Goal: Use online tool/utility: Utilize a website feature to perform a specific function

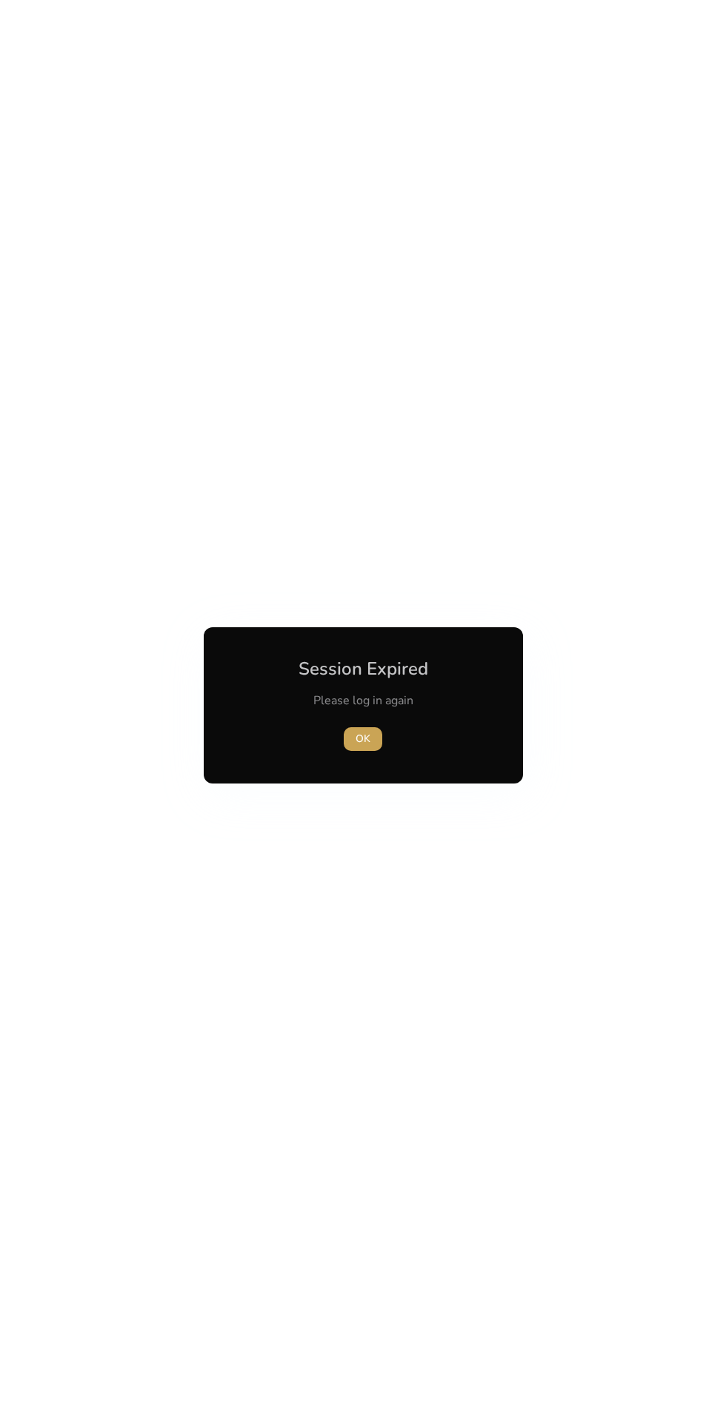
click at [344, 739] on span "button" at bounding box center [363, 739] width 39 height 36
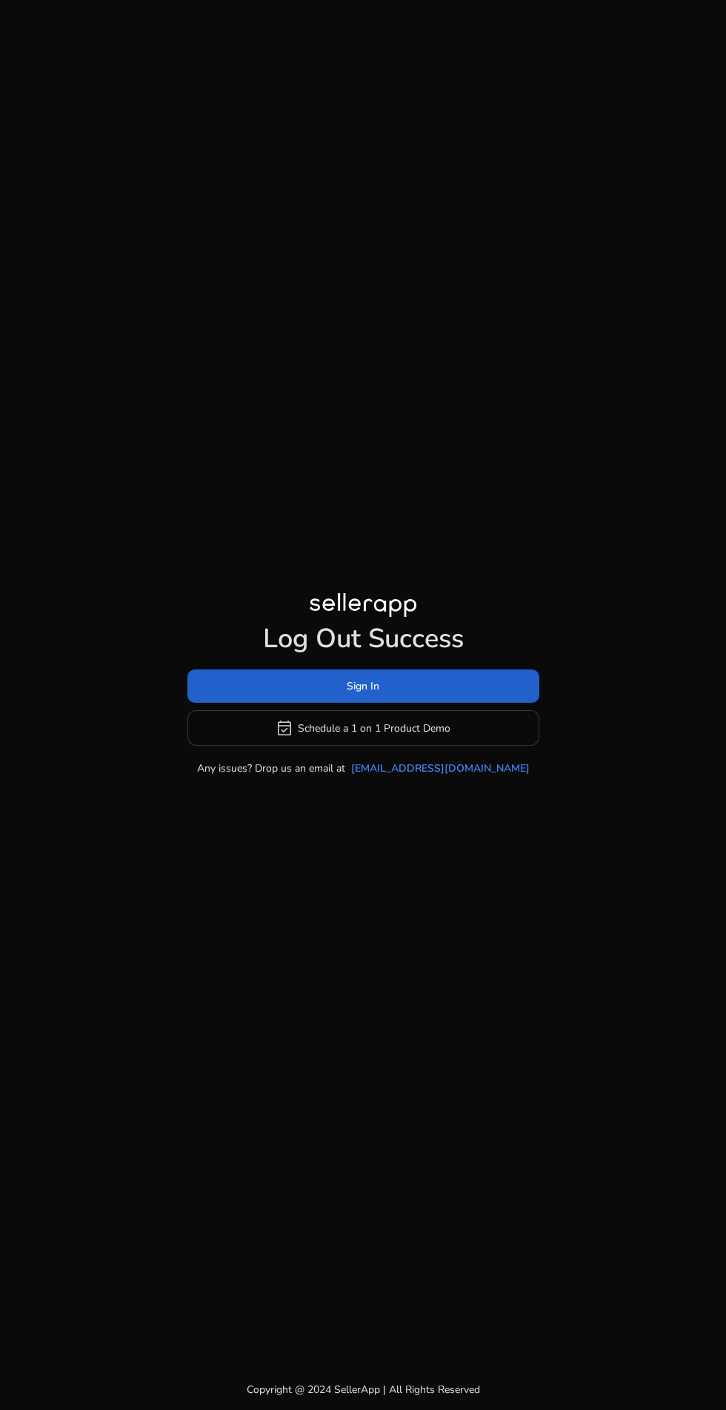
click at [189, 704] on span at bounding box center [363, 687] width 352 height 36
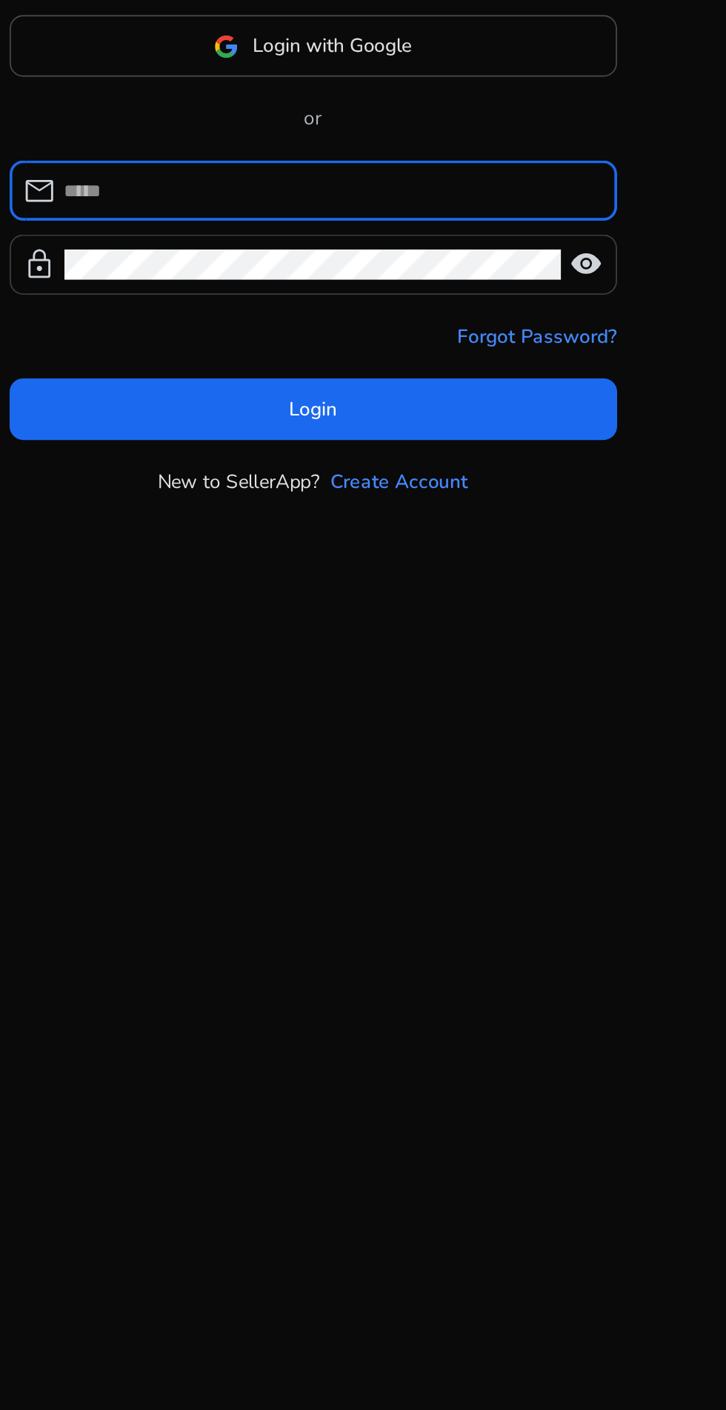
click at [398, 761] on div at bounding box center [363, 745] width 269 height 33
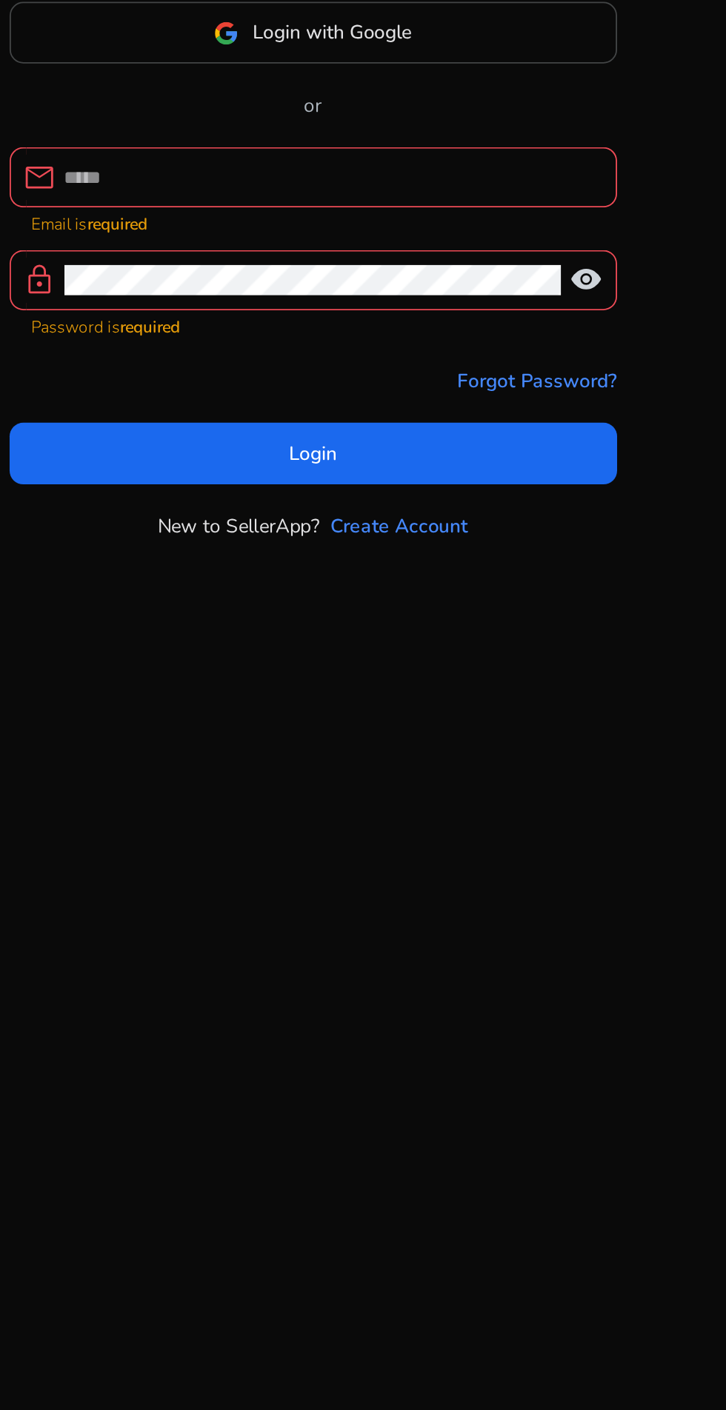
type input "**********"
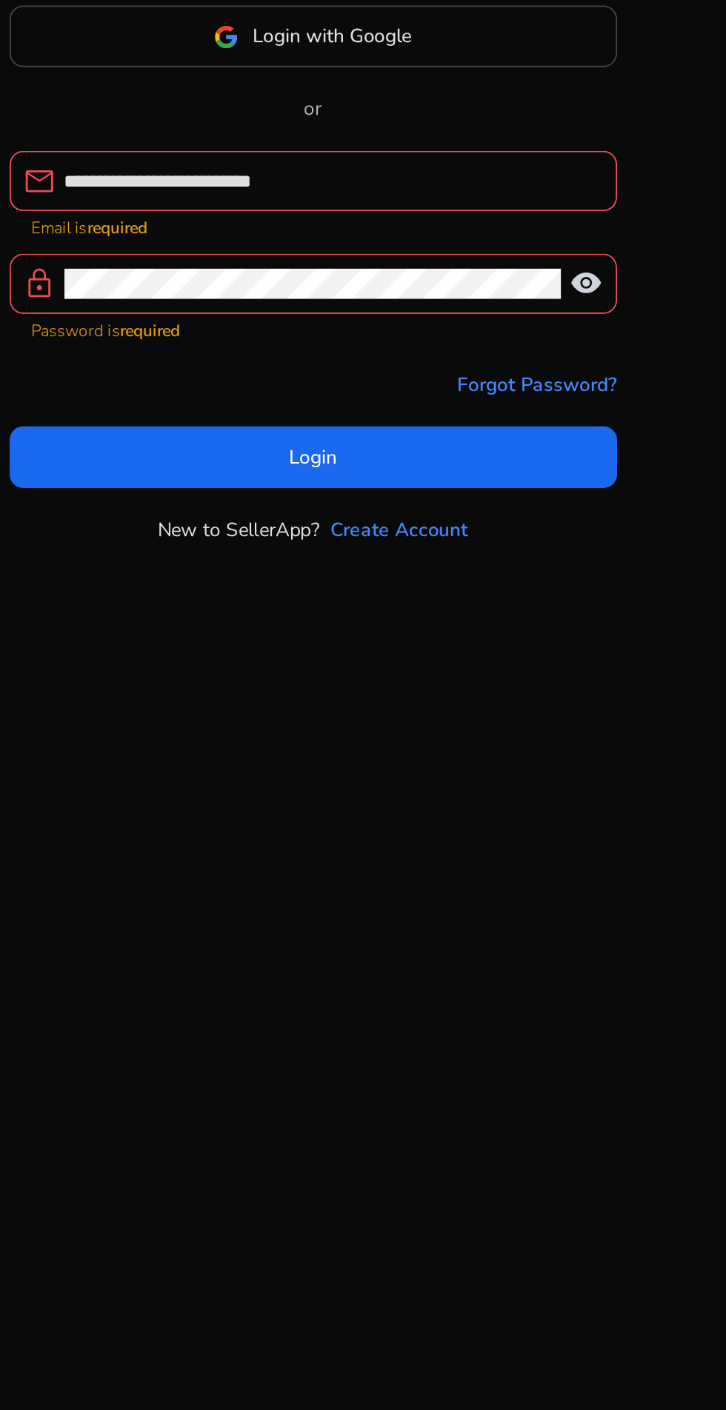
click button "Login" at bounding box center [363, 838] width 328 height 33
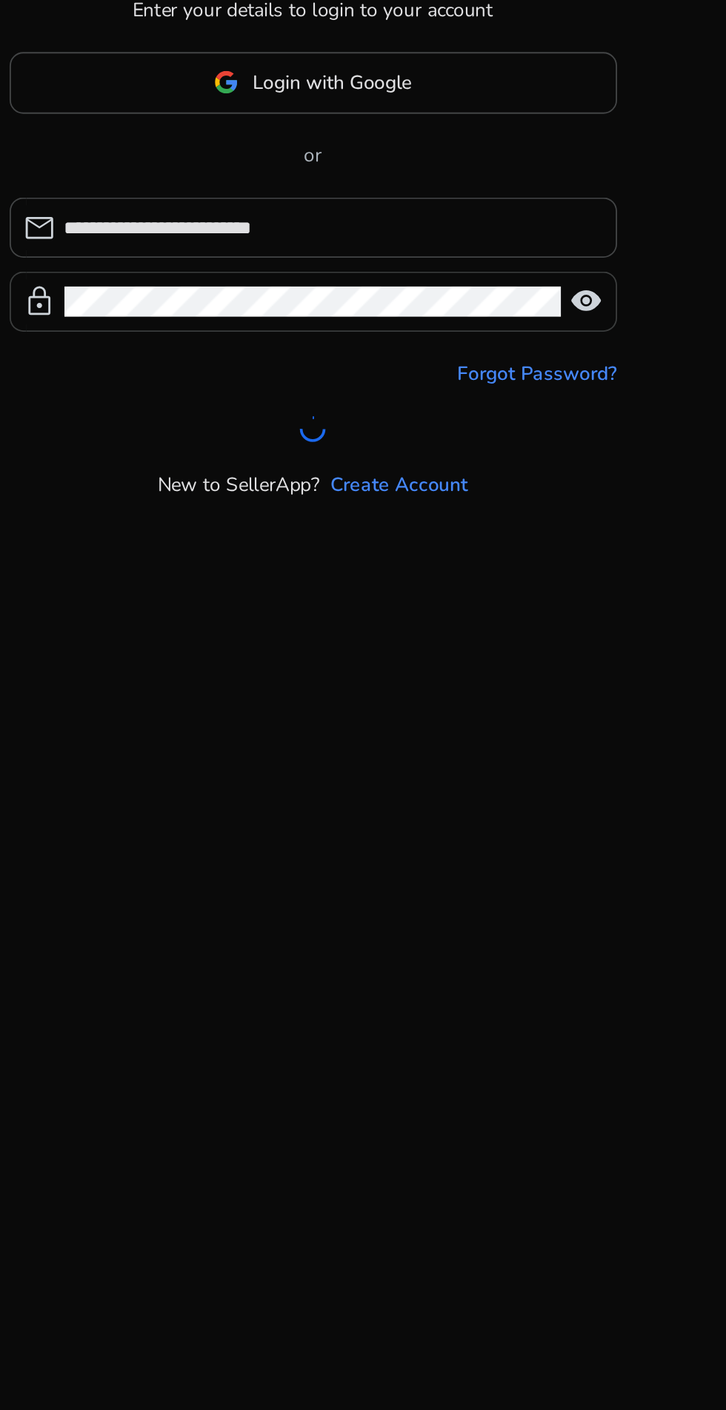
scroll to position [24, 0]
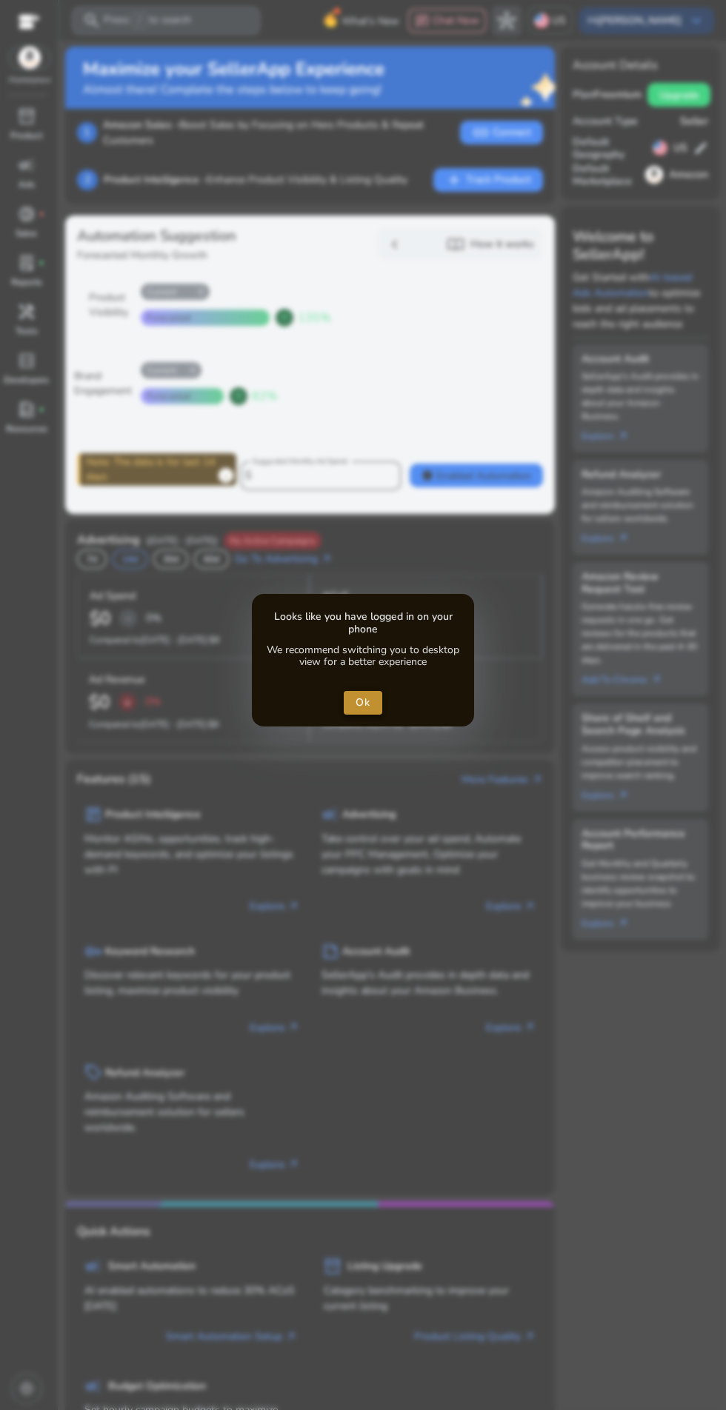
click at [367, 713] on span "close dialog" at bounding box center [363, 703] width 39 height 36
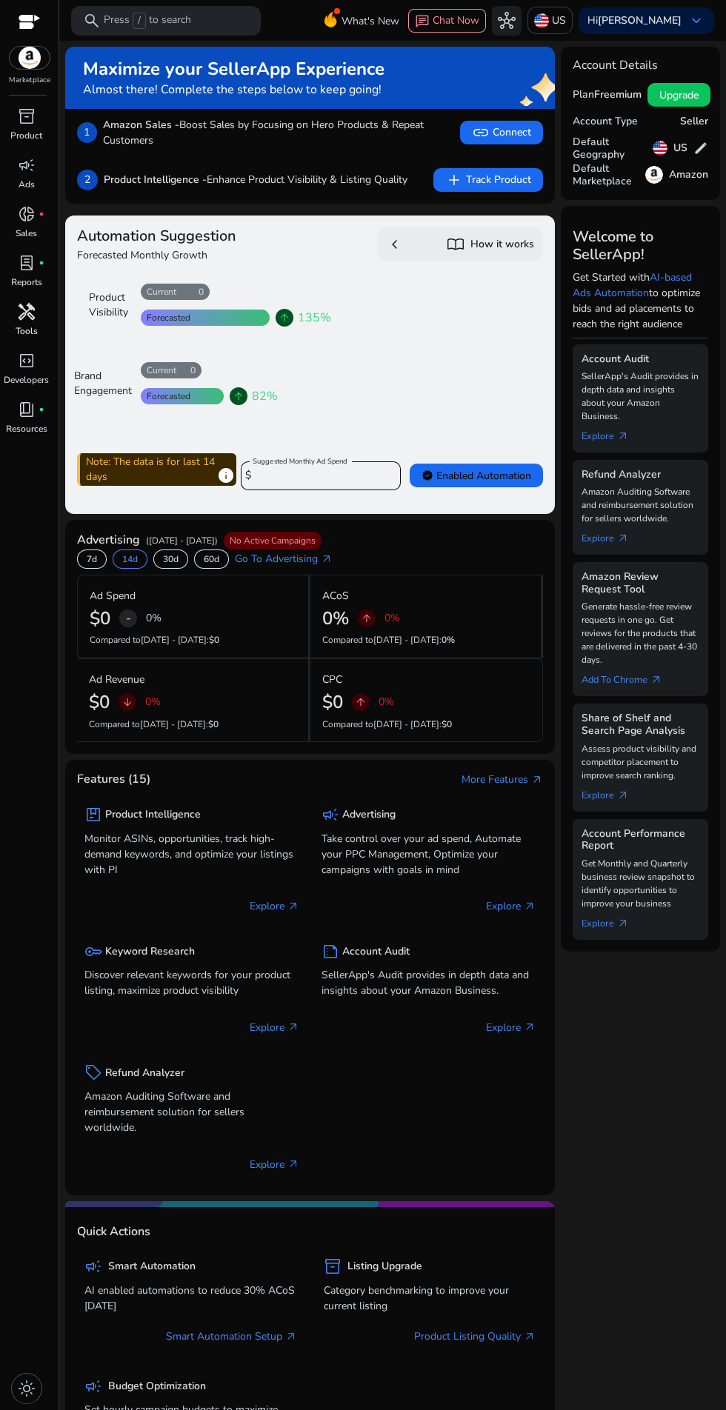
click at [36, 336] on p "Tools" at bounding box center [27, 330] width 22 height 13
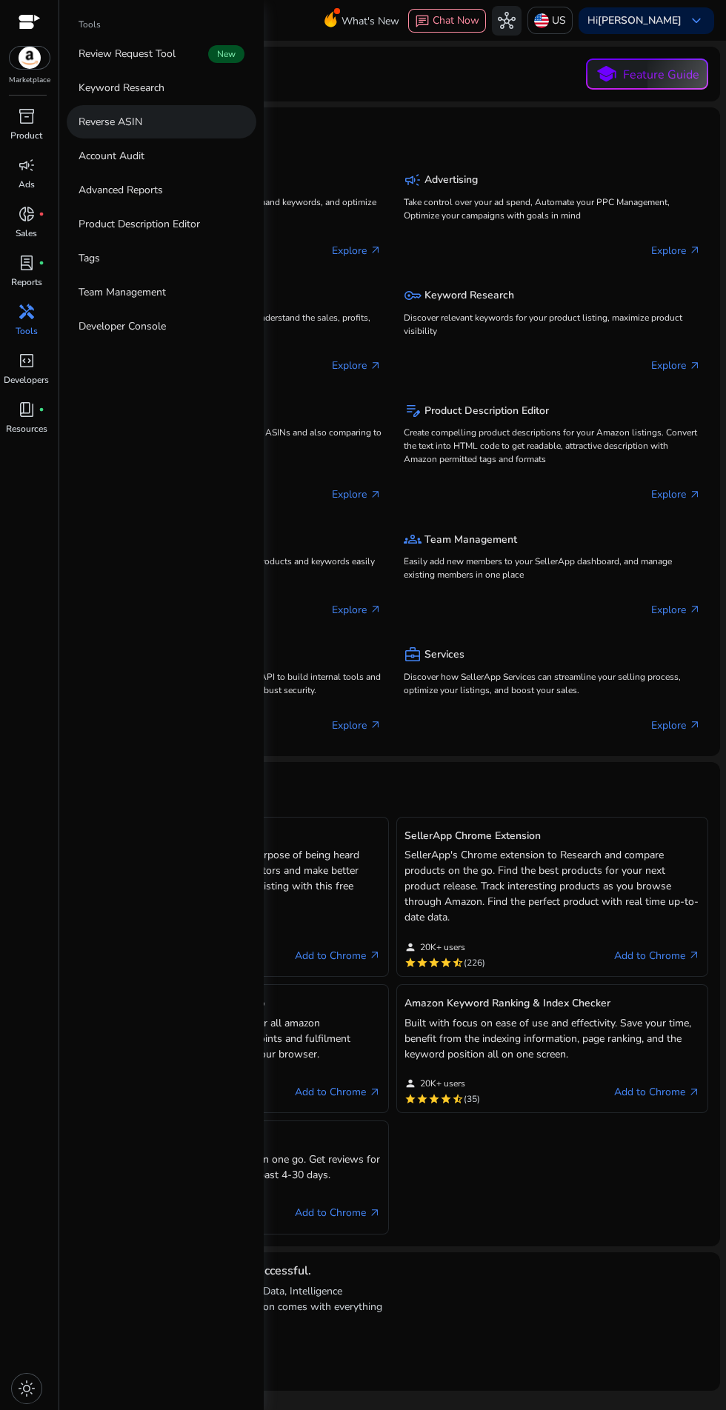
click at [164, 124] on link "Reverse ASIN" at bounding box center [162, 121] width 190 height 33
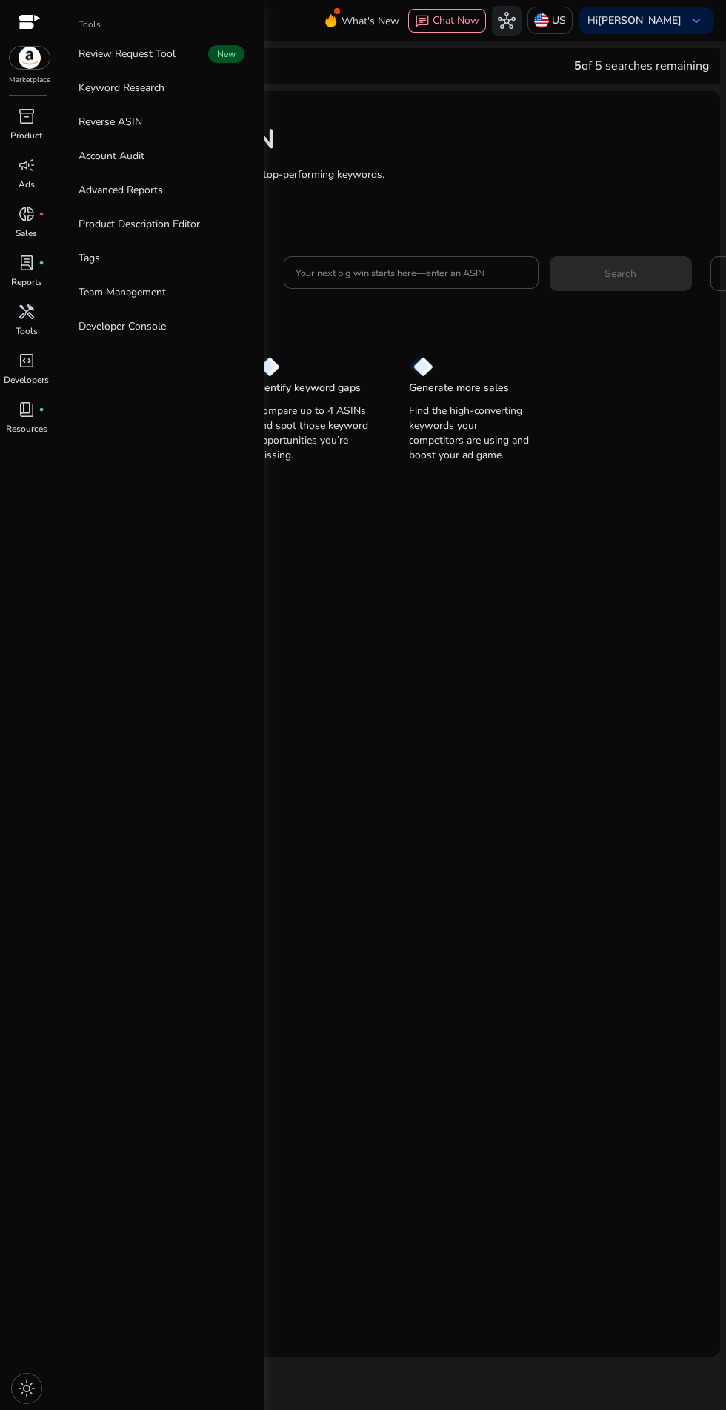
click at [436, 235] on div "Reverse ASIN Enter up to 4 ASINs and find their top-performing keywords. Learn …" at bounding box center [392, 279] width 655 height 376
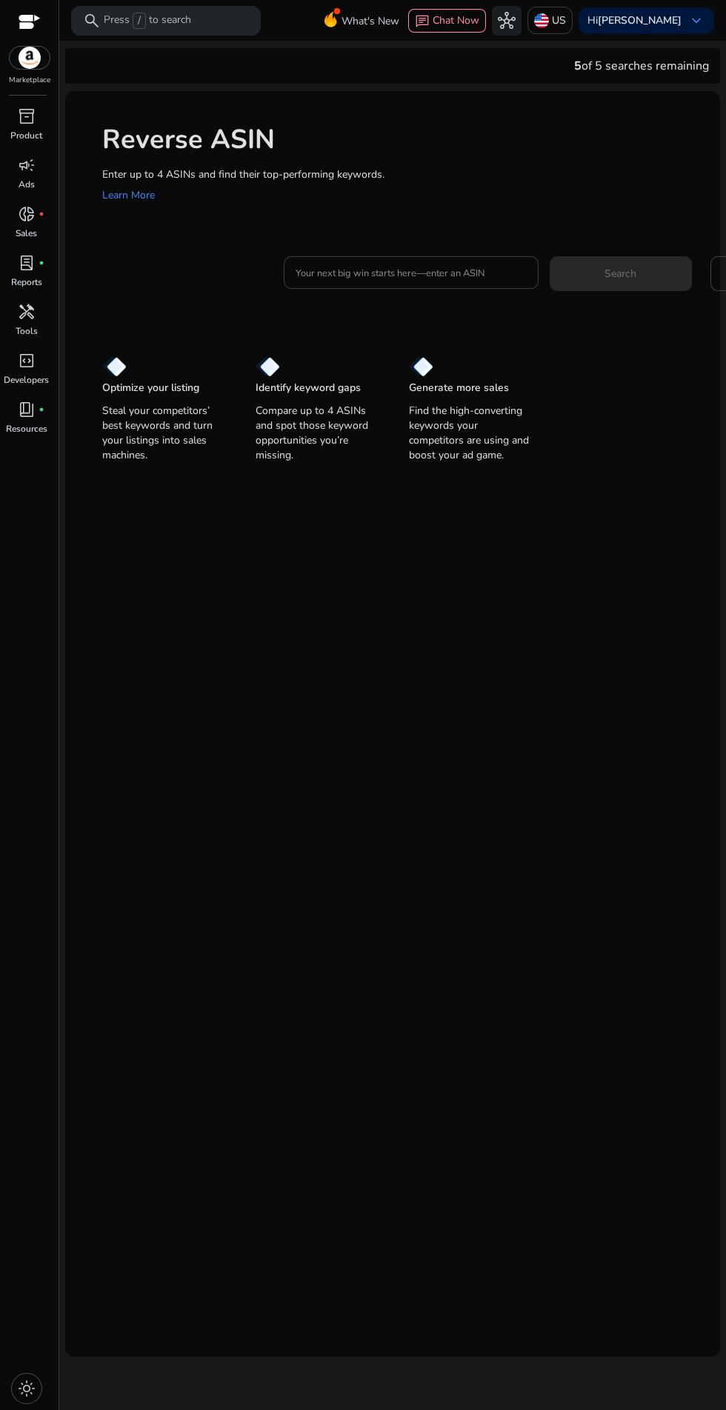
click at [430, 273] on input "Your next big win starts here—enter an ASIN" at bounding box center [411, 272] width 231 height 16
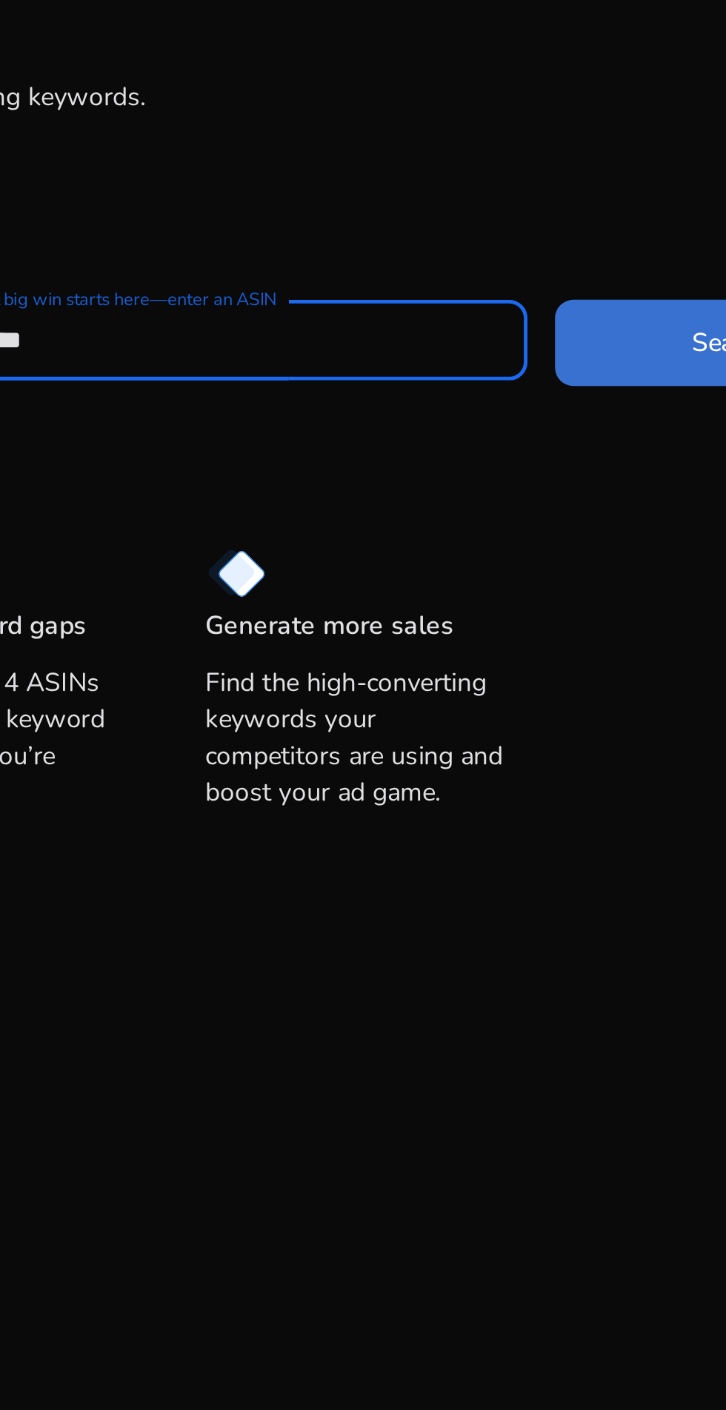
type input "**********"
click at [579, 276] on span at bounding box center [621, 274] width 142 height 36
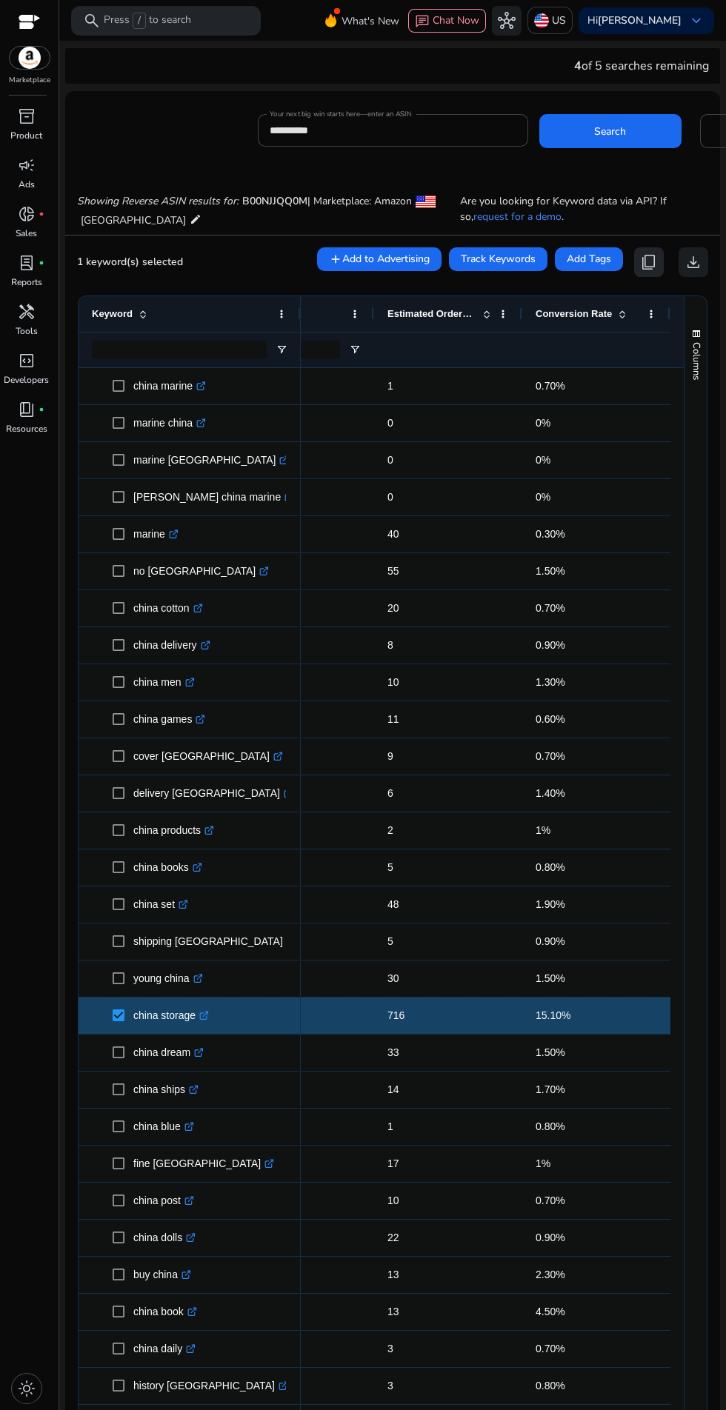
click at [644, 261] on span "content_copy" at bounding box center [649, 262] width 18 height 18
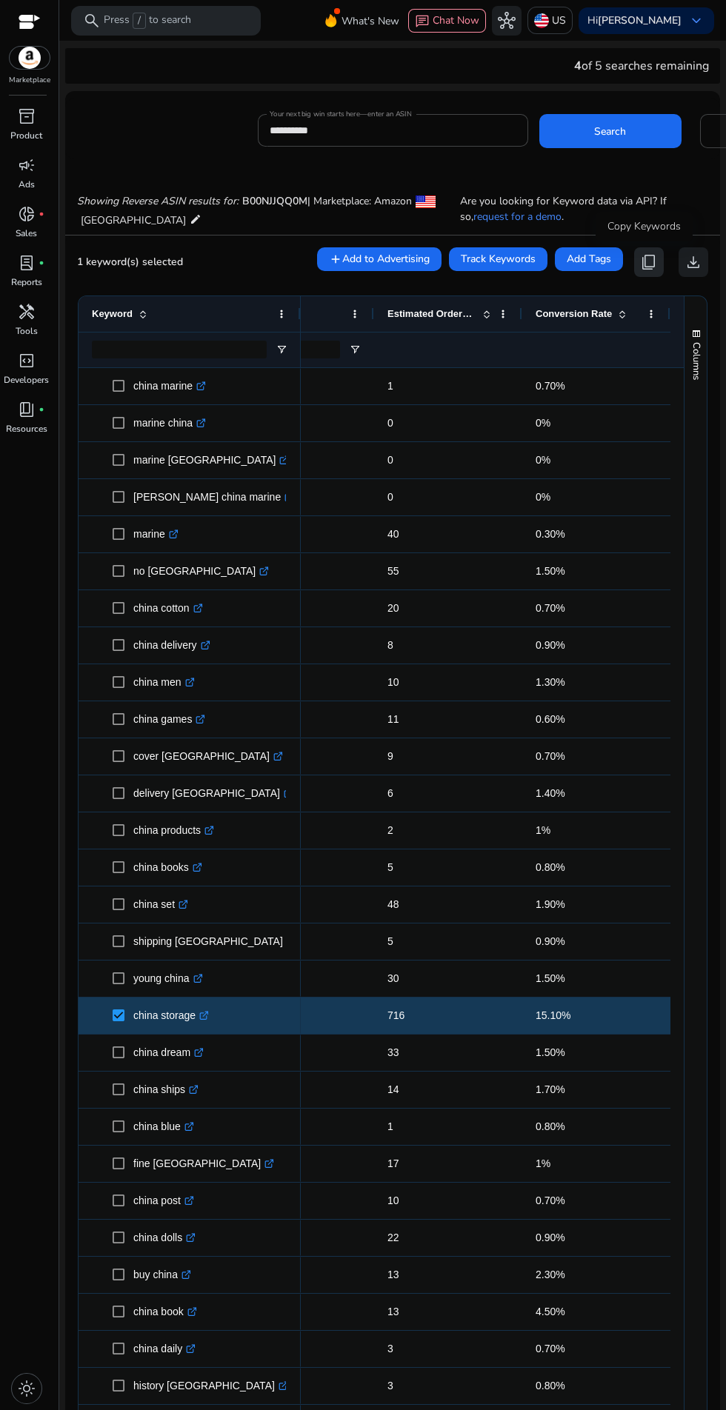
click at [644, 260] on span "content_copy" at bounding box center [649, 262] width 18 height 18
